Goal: Manage account settings

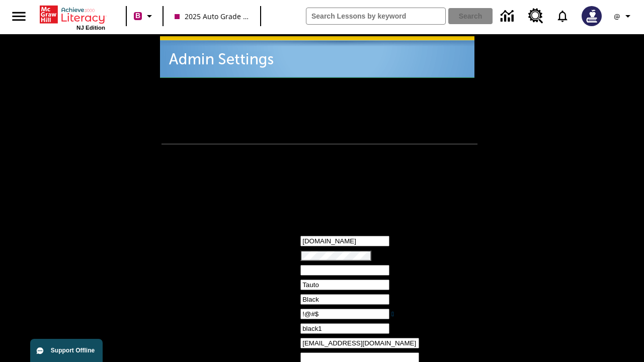
type input "!@#$"
click at [624, 16] on icon "Profile/Settings" at bounding box center [628, 16] width 12 height 12
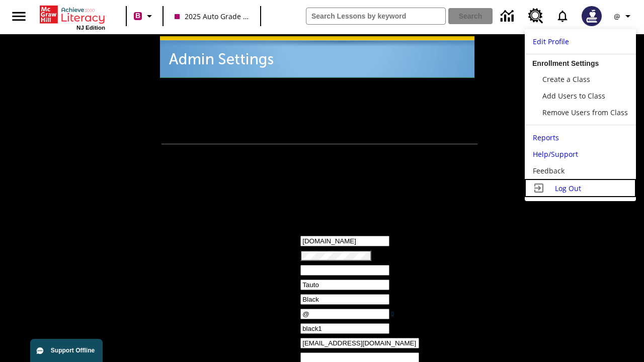
click at [580, 188] on span "Log Out" at bounding box center [568, 189] width 26 height 10
